Goal: Task Accomplishment & Management: Complete application form

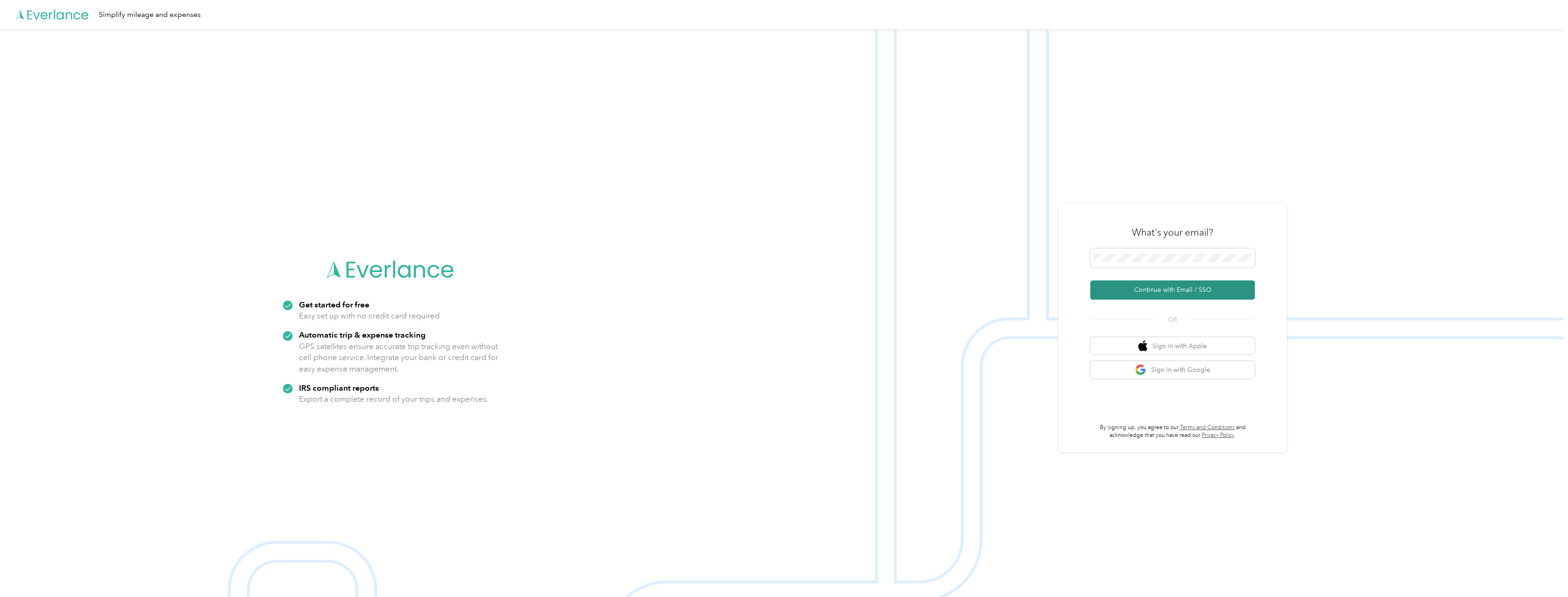
click at [1189, 298] on button "Continue with Email / SSO" at bounding box center [1172, 290] width 164 height 19
click at [1157, 286] on button "Continue with Email / SSO" at bounding box center [1172, 290] width 164 height 19
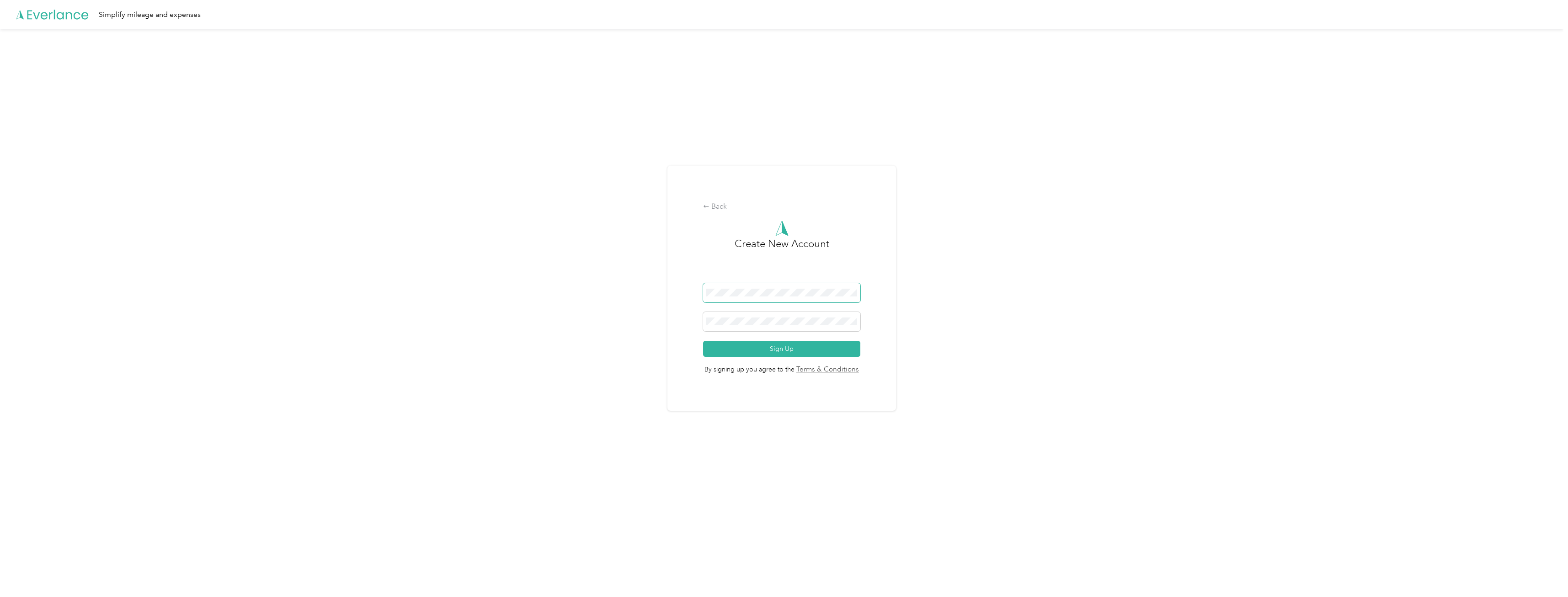
click at [542, 287] on div "Back Create New Account Sign Up By signing up you agree to the Terms & Conditio…" at bounding box center [782, 292] width 1563 height 525
